Goal: Task Accomplishment & Management: Use online tool/utility

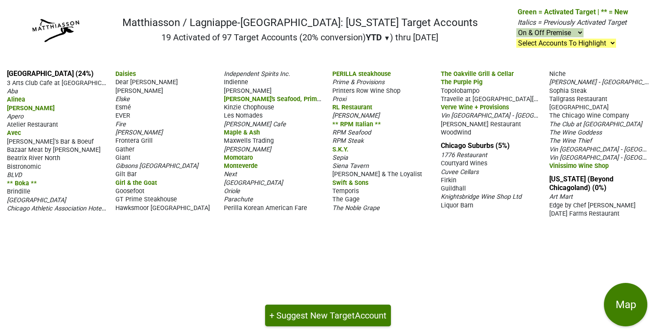
click at [451, 116] on span "Vin [GEOGRAPHIC_DATA] - [GEOGRAPHIC_DATA]" at bounding box center [508, 115] width 134 height 8
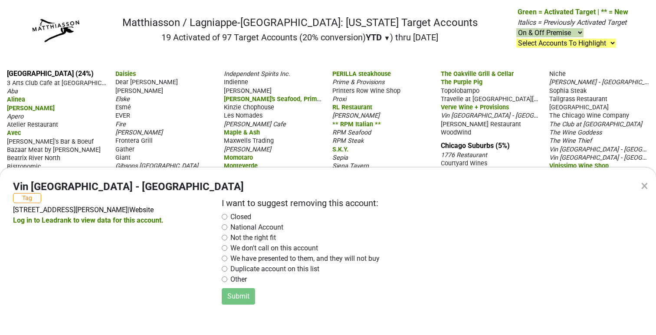
click at [408, 98] on div "× Vin Chicago - Elston Tag 1826 N Elston Ave, Chicago, IL 60622 | Website Log i…" at bounding box center [328, 167] width 656 height 335
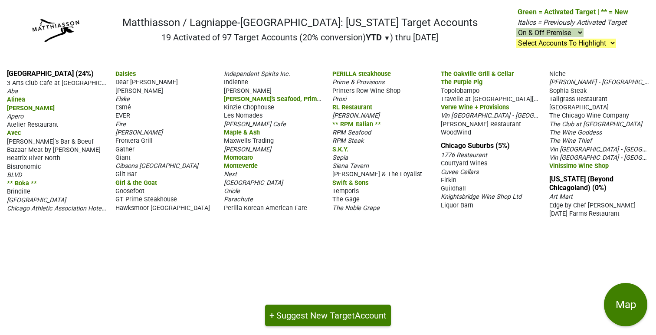
click at [599, 145] on span "Vin [GEOGRAPHIC_DATA] - [GEOGRAPHIC_DATA]" at bounding box center [616, 149] width 134 height 8
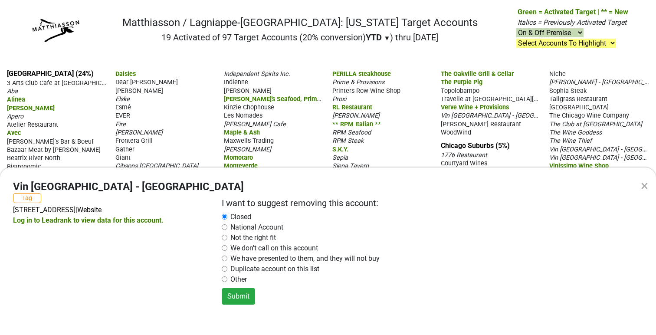
click at [530, 128] on div "× Vin Chicago - Barrington Tag 311 E Main St, Barrington, IL 60010 | Website Lo…" at bounding box center [328, 167] width 656 height 335
radio input "false"
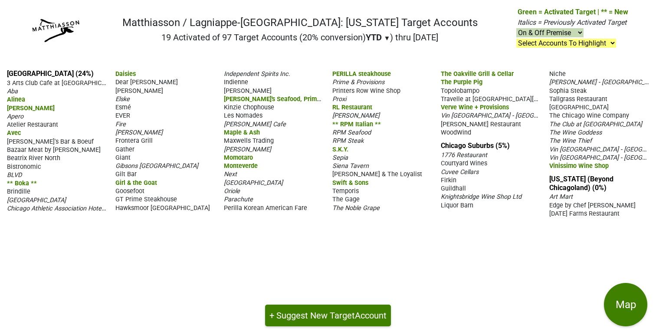
click at [553, 153] on span "Vin [GEOGRAPHIC_DATA] - [GEOGRAPHIC_DATA]" at bounding box center [616, 157] width 134 height 8
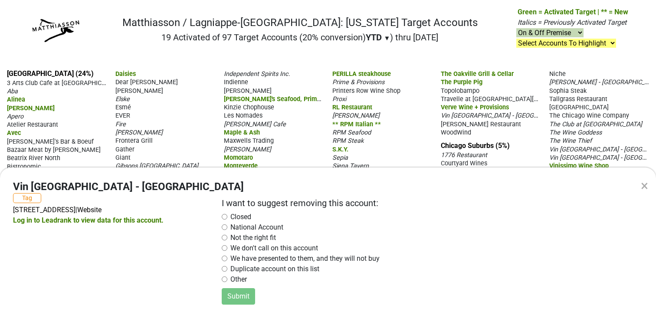
click at [536, 128] on div "× Vin Chicago - Highland Park Tag 1350 Old Skokie Valley Rd, Highland Park, IL …" at bounding box center [328, 167] width 656 height 335
